Goal: Navigation & Orientation: Understand site structure

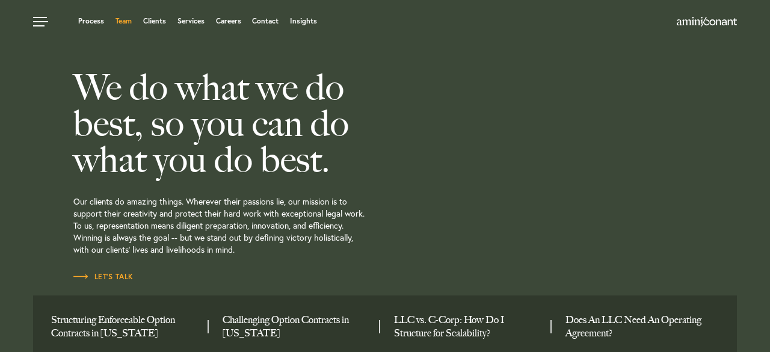
click at [125, 20] on link "Team" at bounding box center [123, 20] width 16 height 7
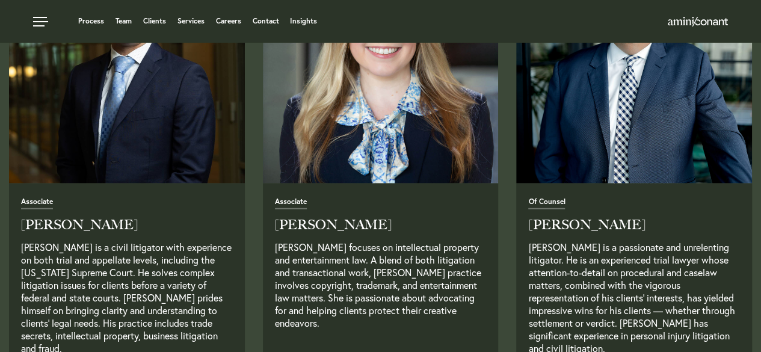
scroll to position [1443, 0]
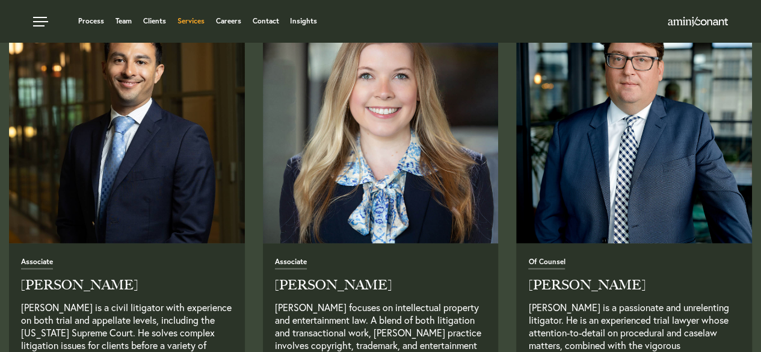
click at [189, 23] on link "Services" at bounding box center [190, 20] width 27 height 7
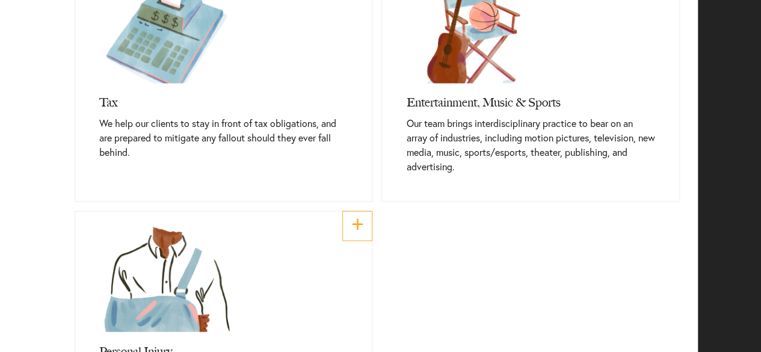
scroll to position [1203, 0]
